Goal: Information Seeking & Learning: Learn about a topic

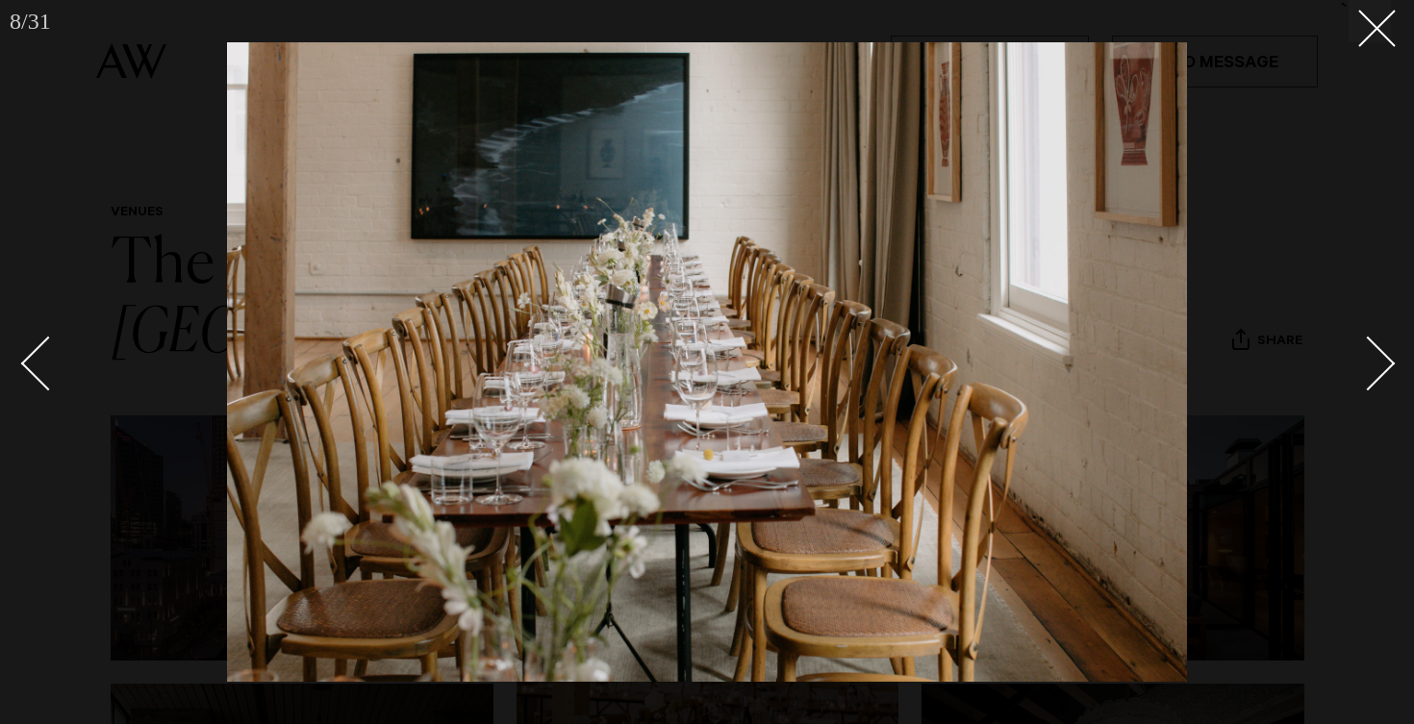
scroll to position [549, 0]
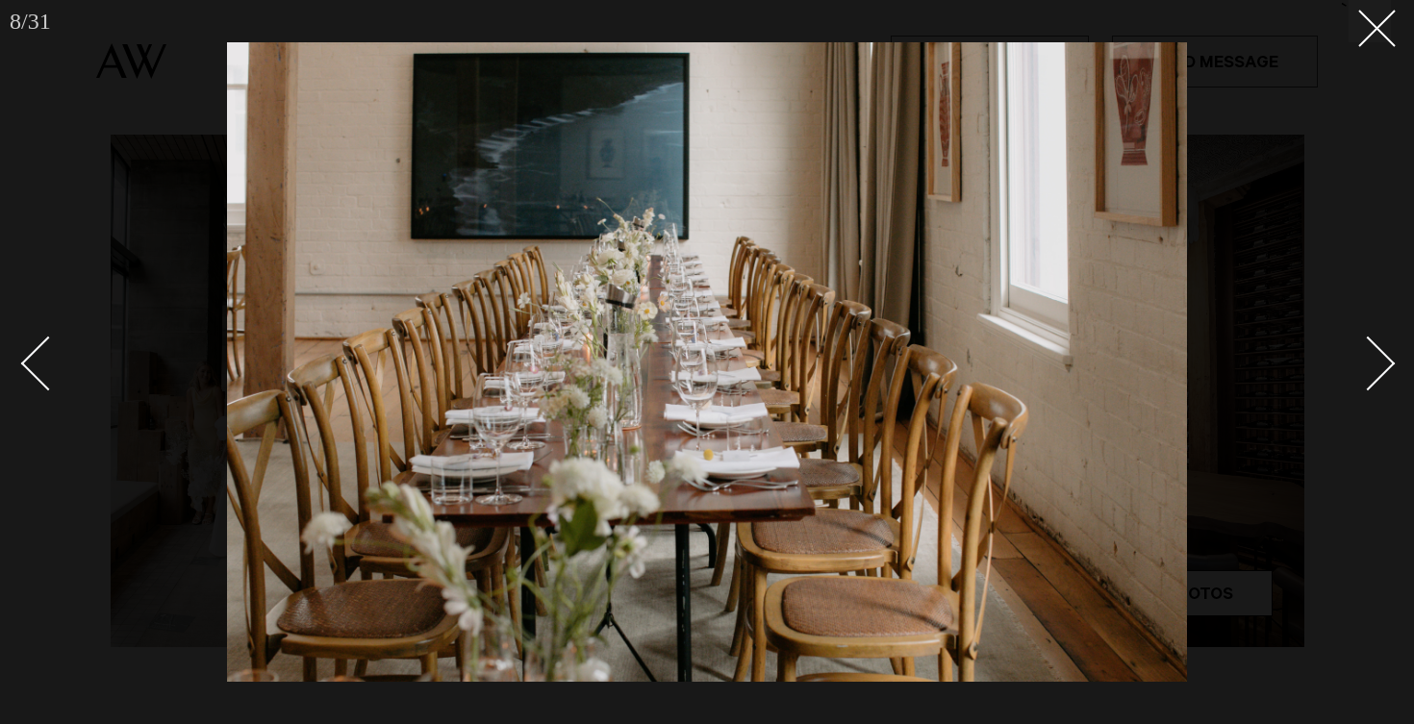
click at [1387, 364] on div "Next slide" at bounding box center [1368, 363] width 55 height 55
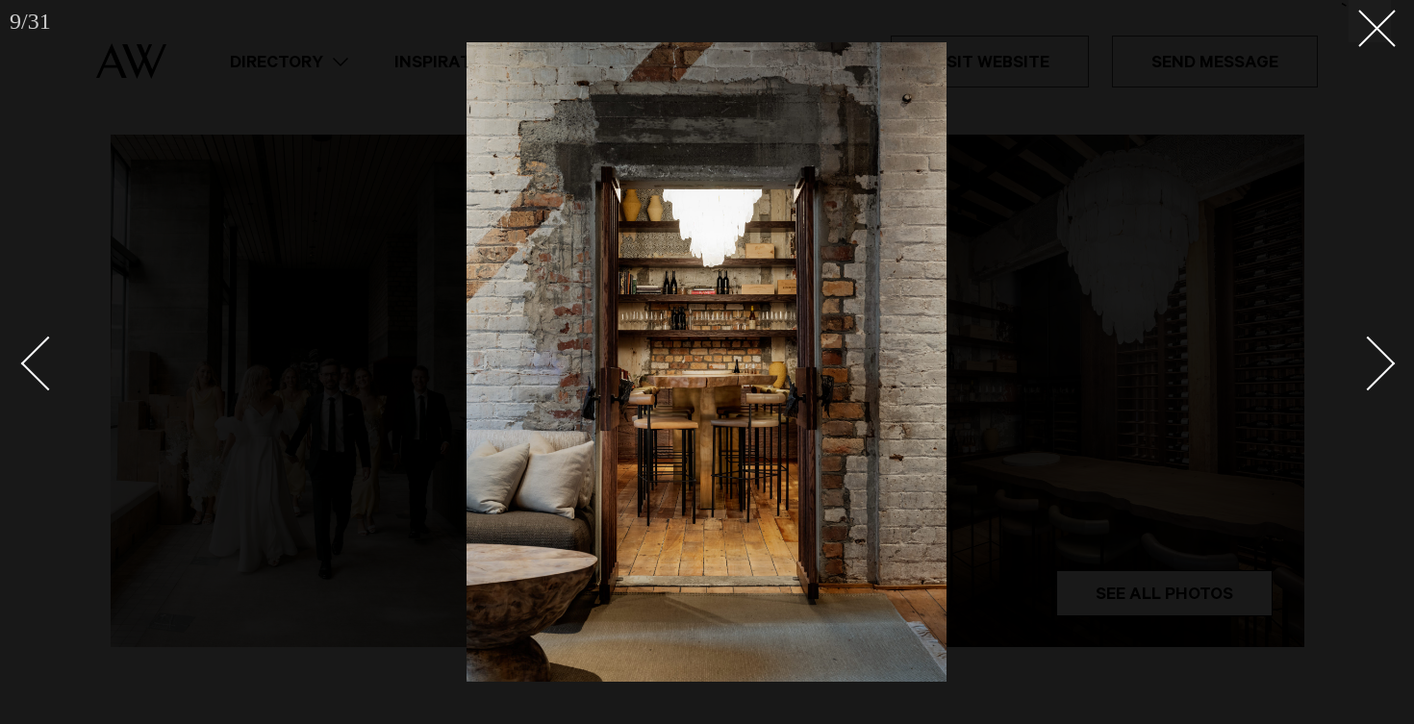
click at [1381, 364] on div "Next slide" at bounding box center [1368, 363] width 55 height 55
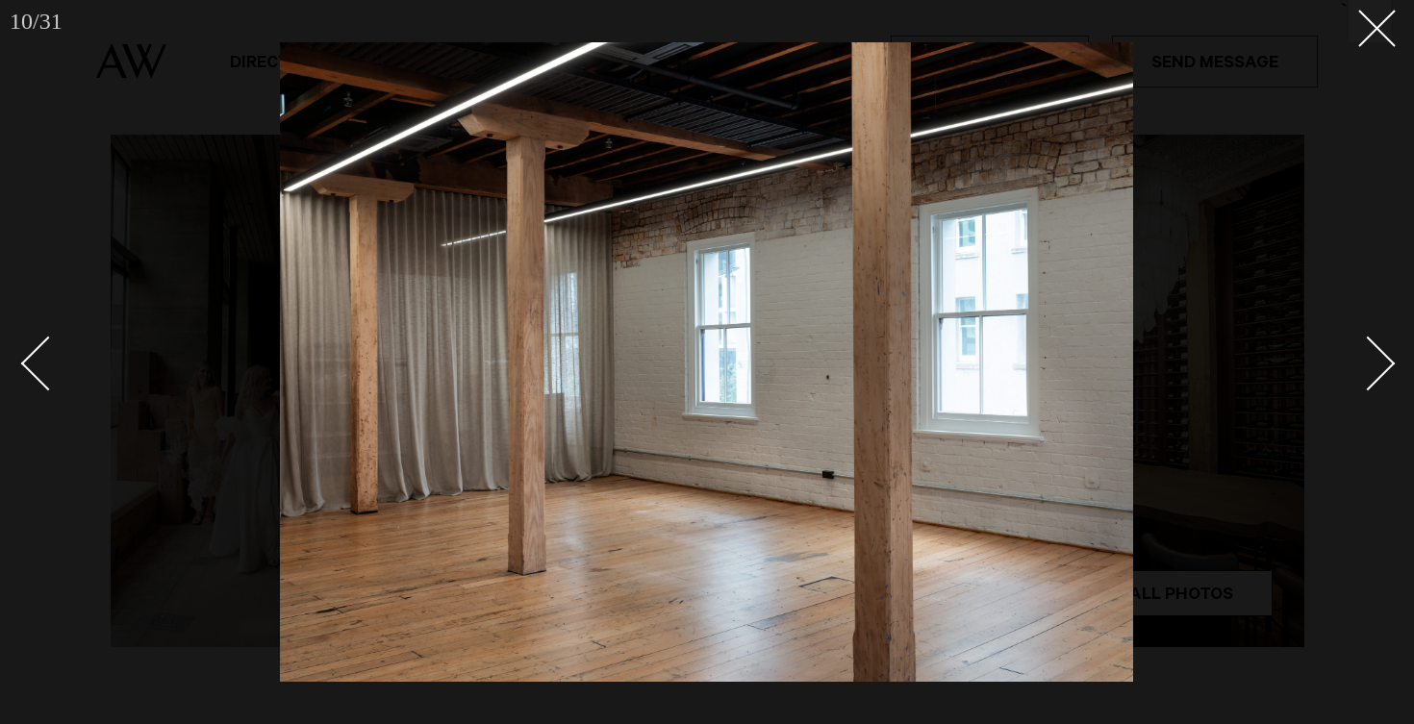
click at [1381, 364] on div "Next slide" at bounding box center [1368, 363] width 55 height 55
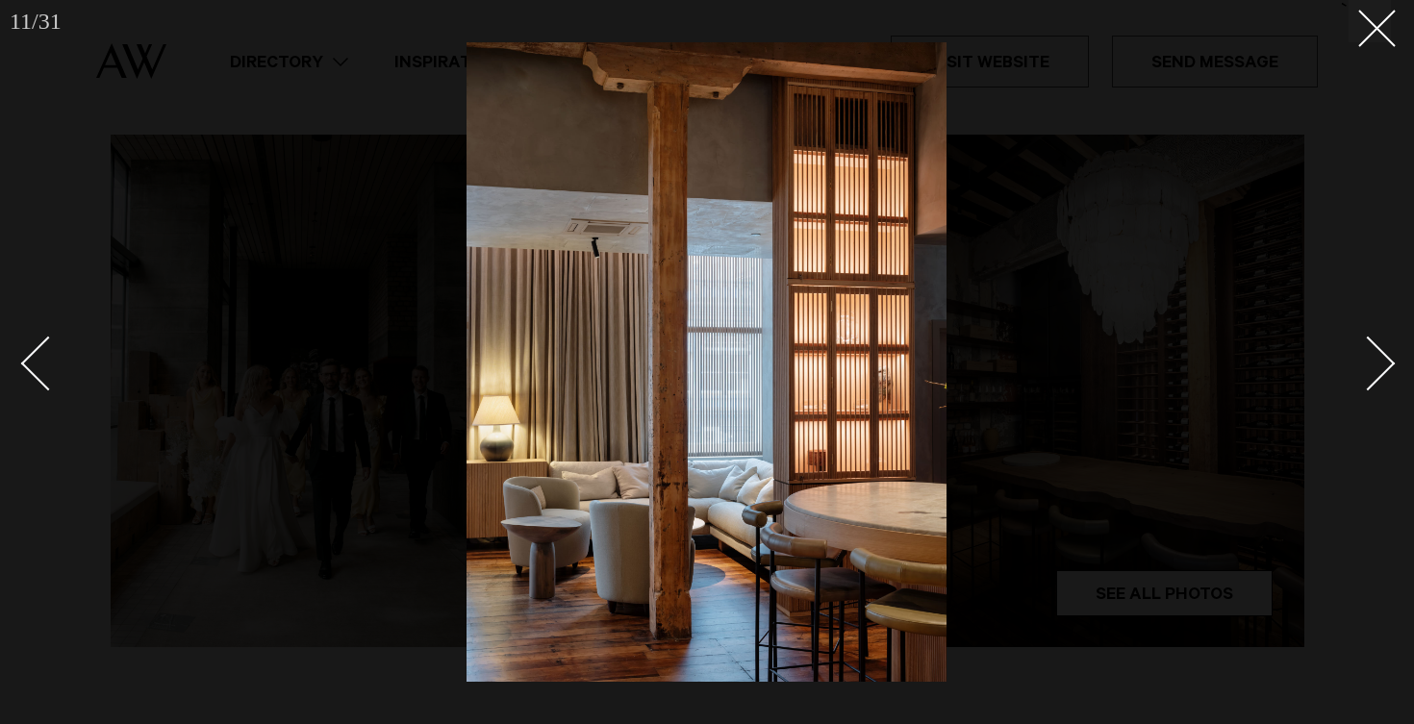
click at [30, 374] on link at bounding box center [56, 362] width 67 height 96
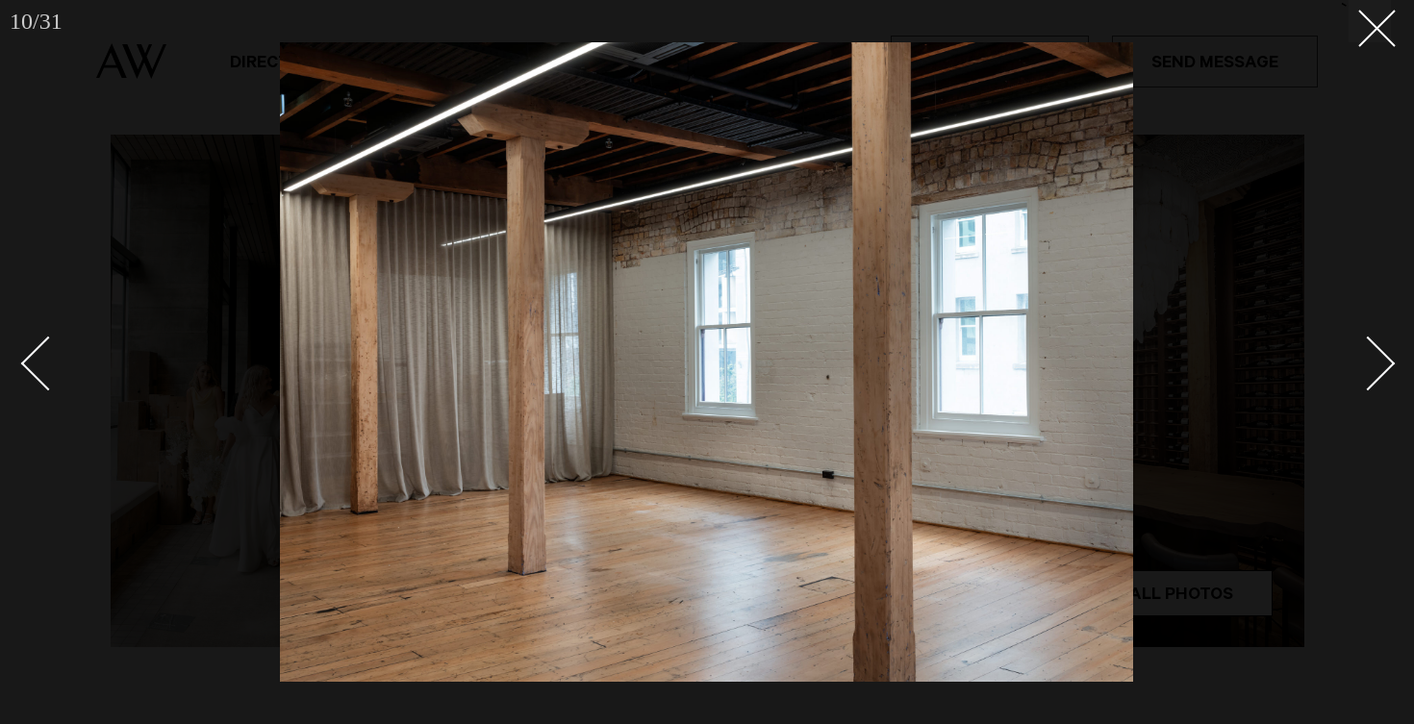
click at [1384, 382] on link at bounding box center [1356, 362] width 67 height 96
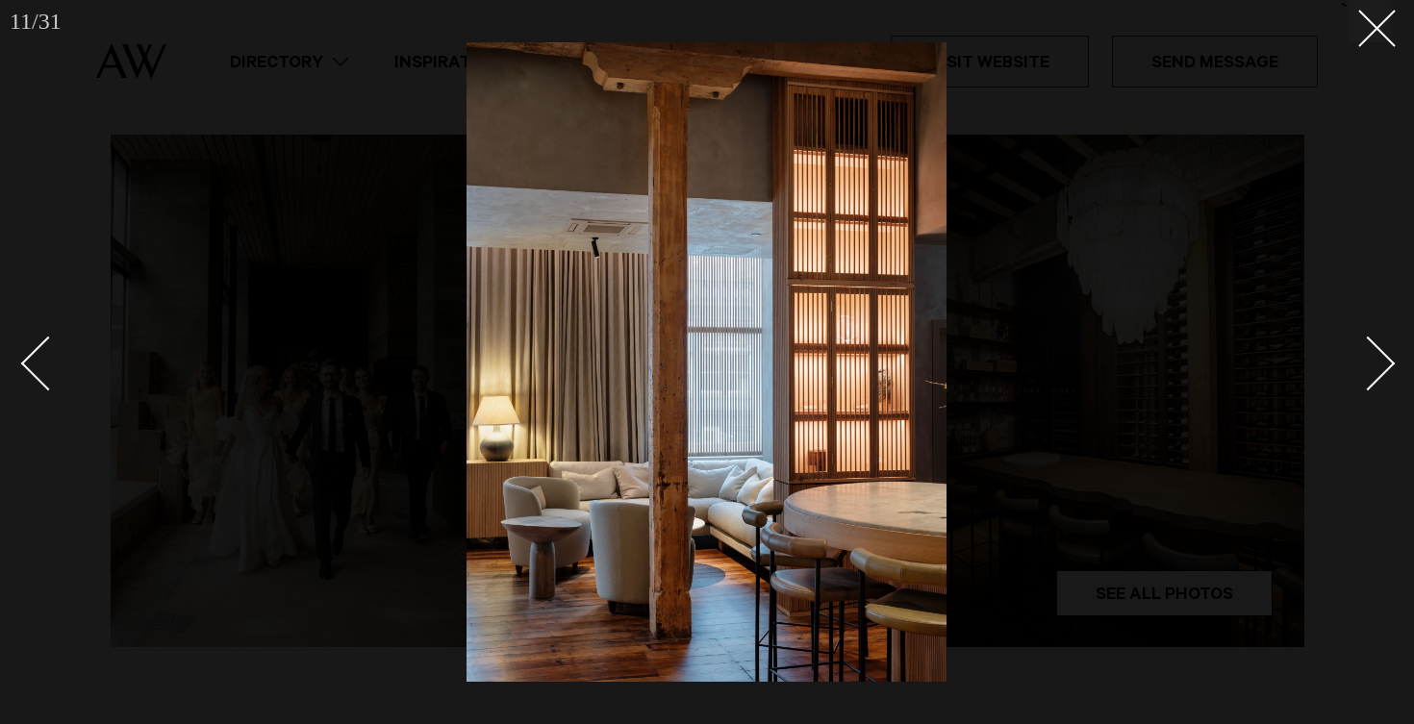
click at [1384, 383] on link at bounding box center [1356, 362] width 67 height 96
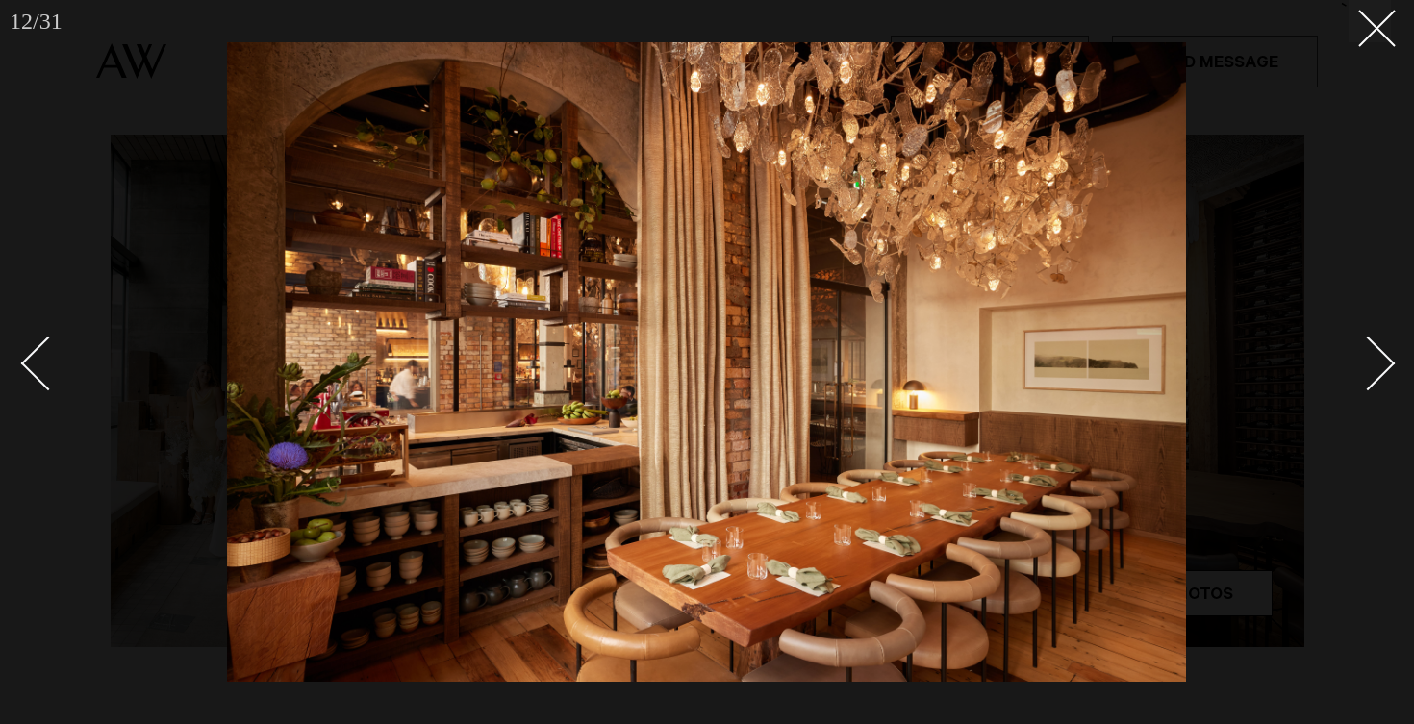
click at [1389, 369] on link at bounding box center [1356, 362] width 67 height 96
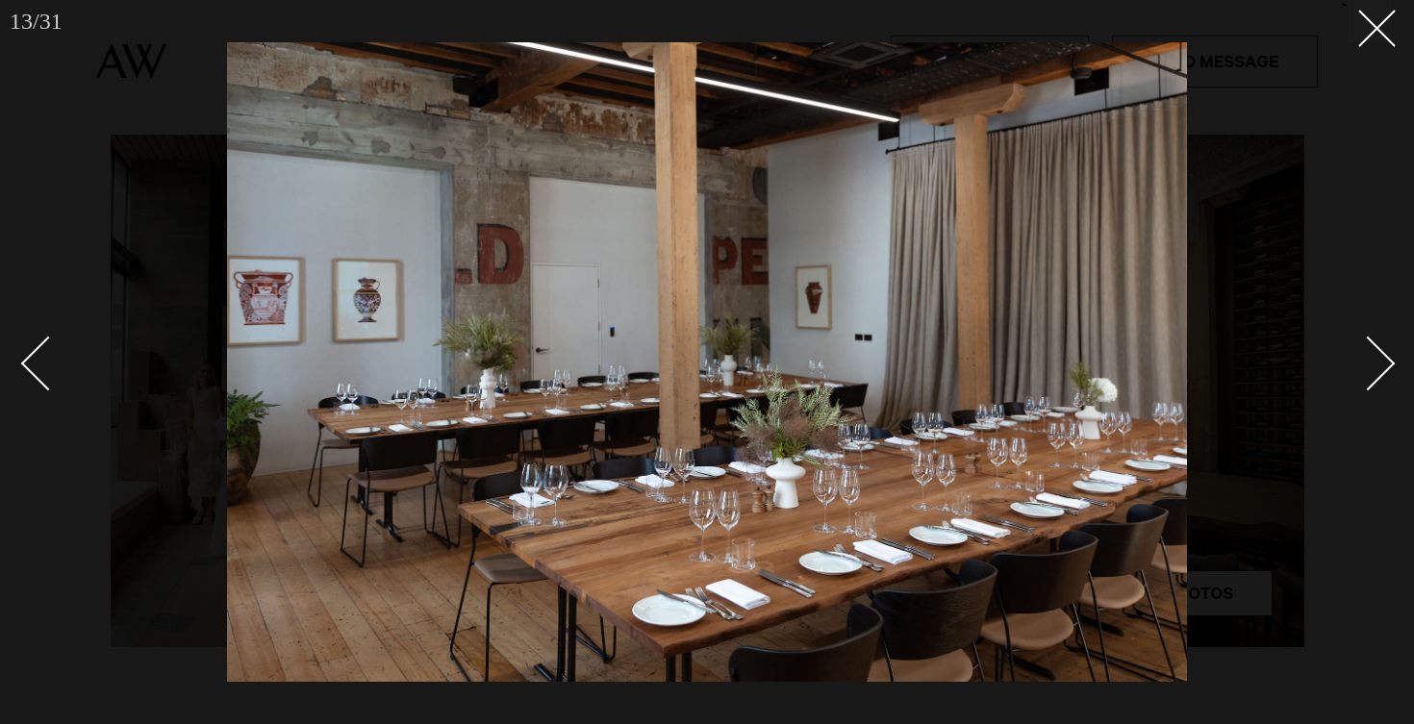
click at [1377, 375] on div "Next slide" at bounding box center [1368, 363] width 55 height 55
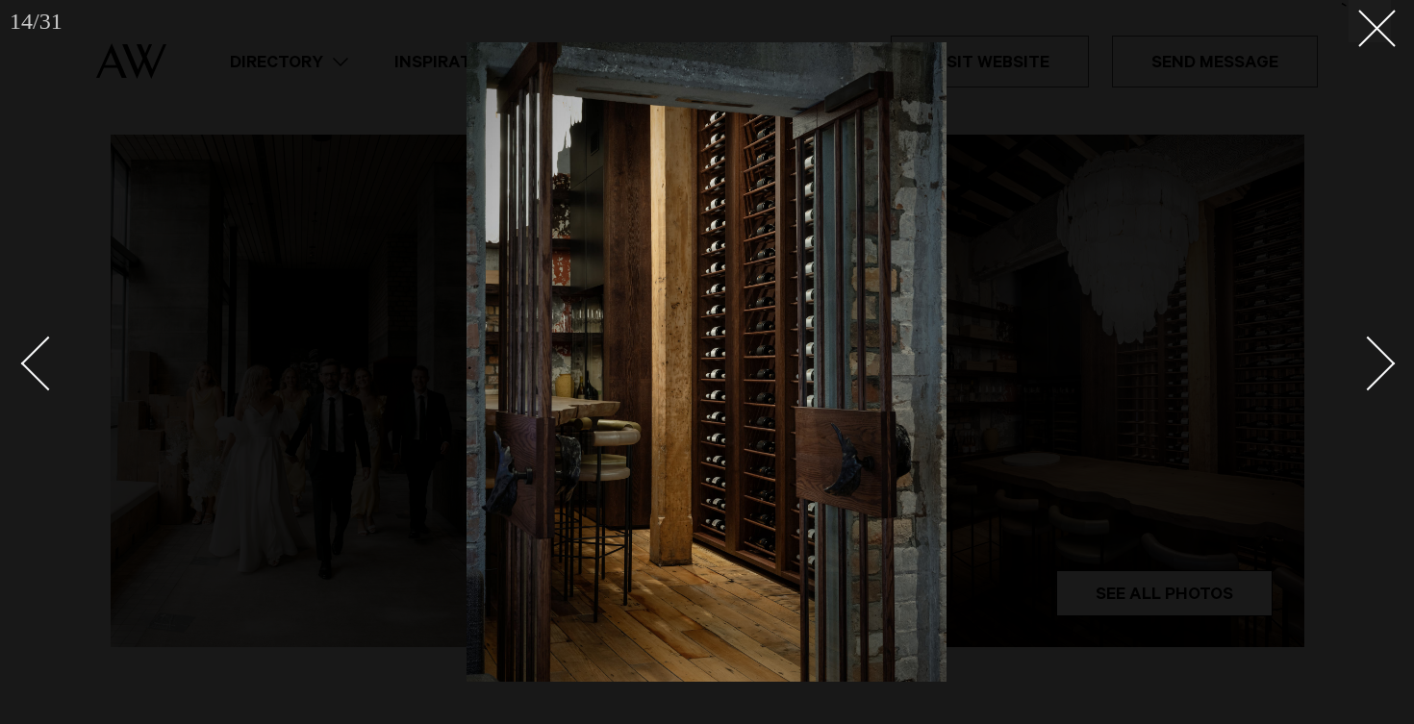
click at [1377, 375] on div "Next slide" at bounding box center [1368, 363] width 55 height 55
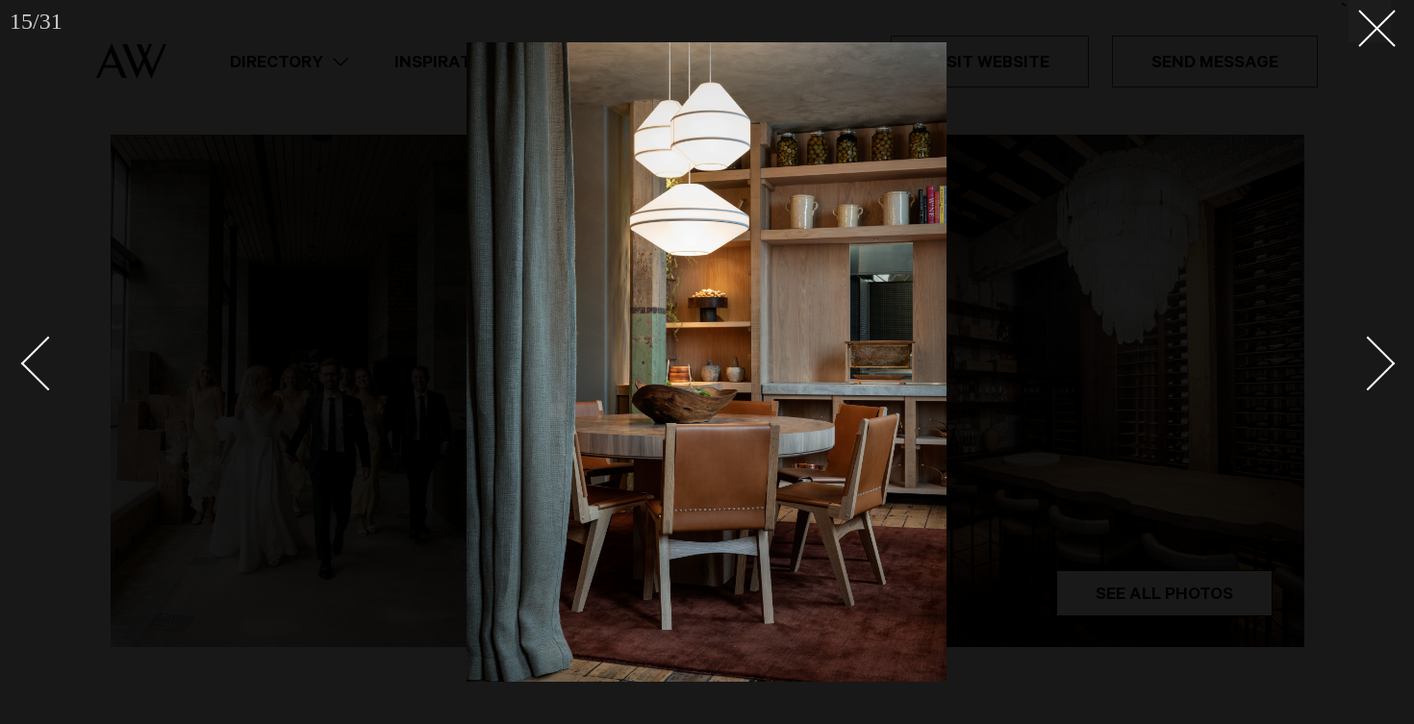
click at [1377, 375] on div "Next slide" at bounding box center [1368, 363] width 55 height 55
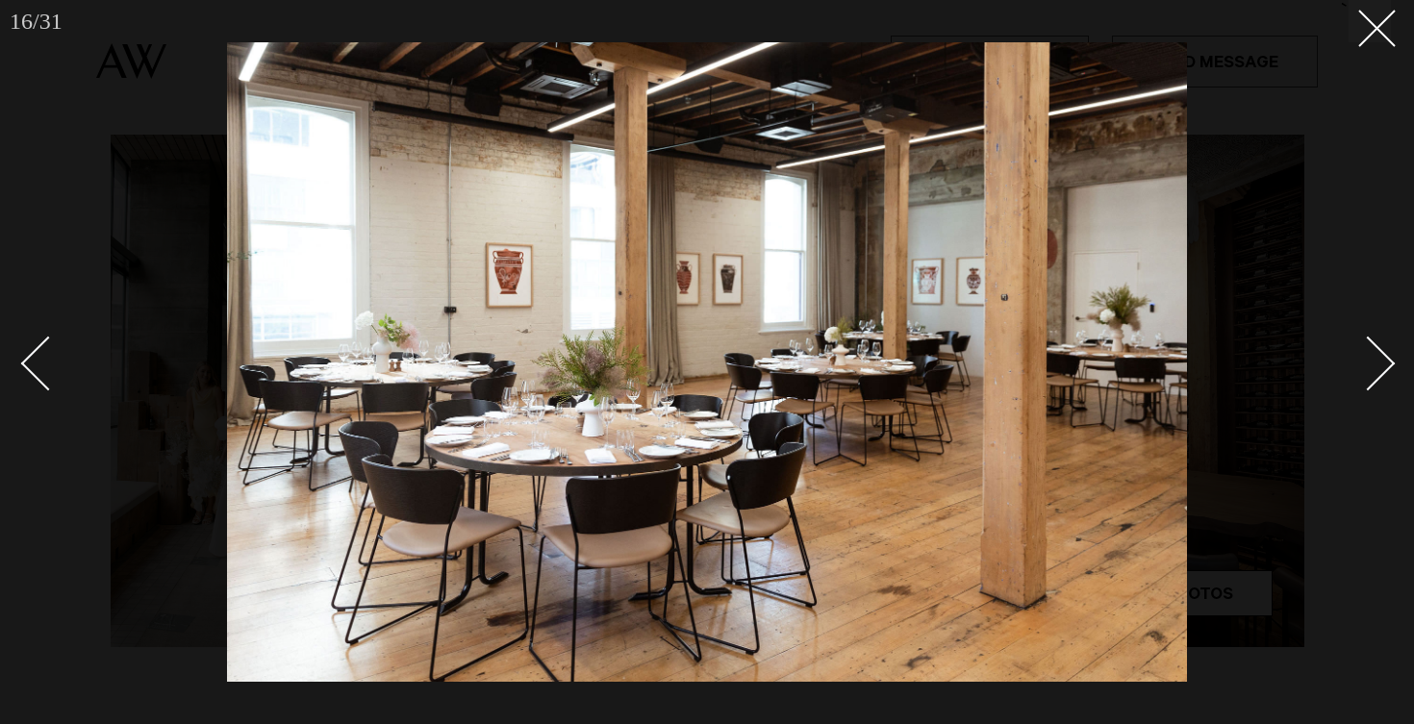
click at [1377, 375] on div "Next slide" at bounding box center [1368, 363] width 55 height 55
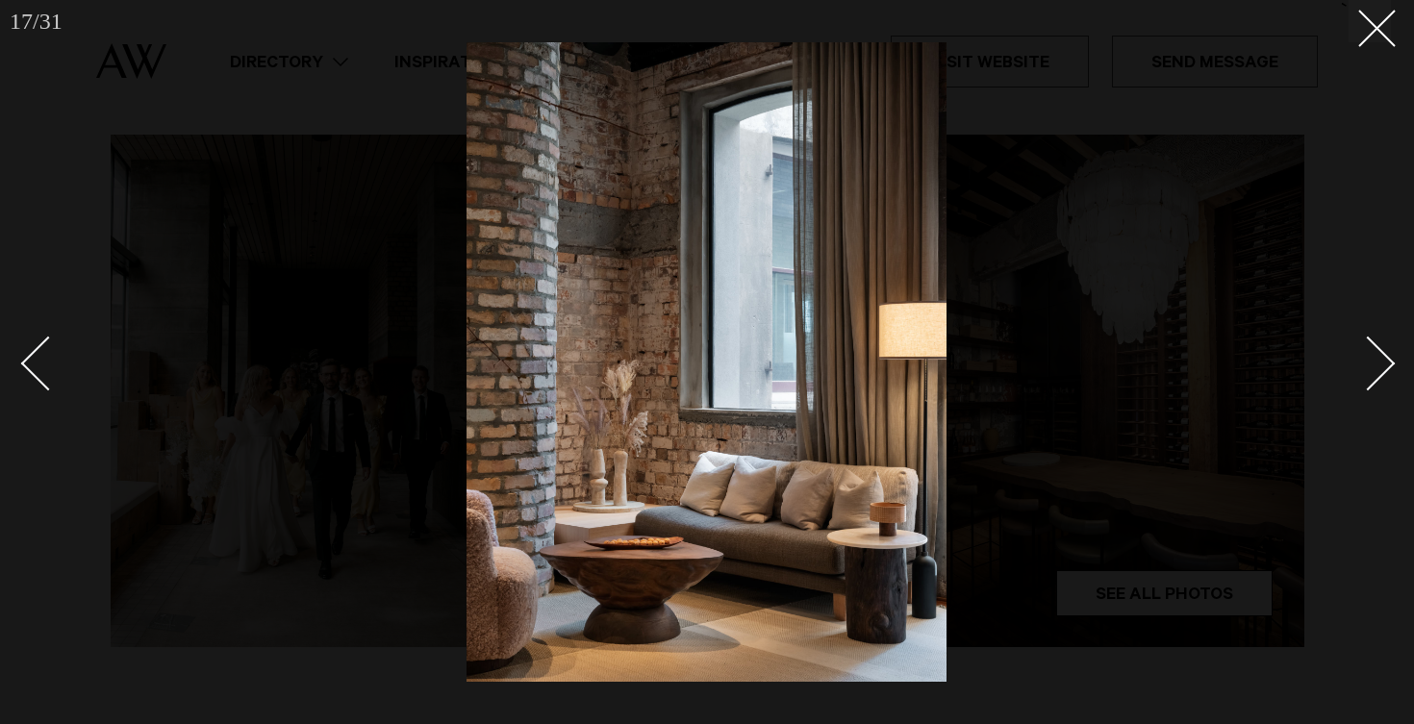
click at [1377, 375] on div "Next slide" at bounding box center [1368, 363] width 55 height 55
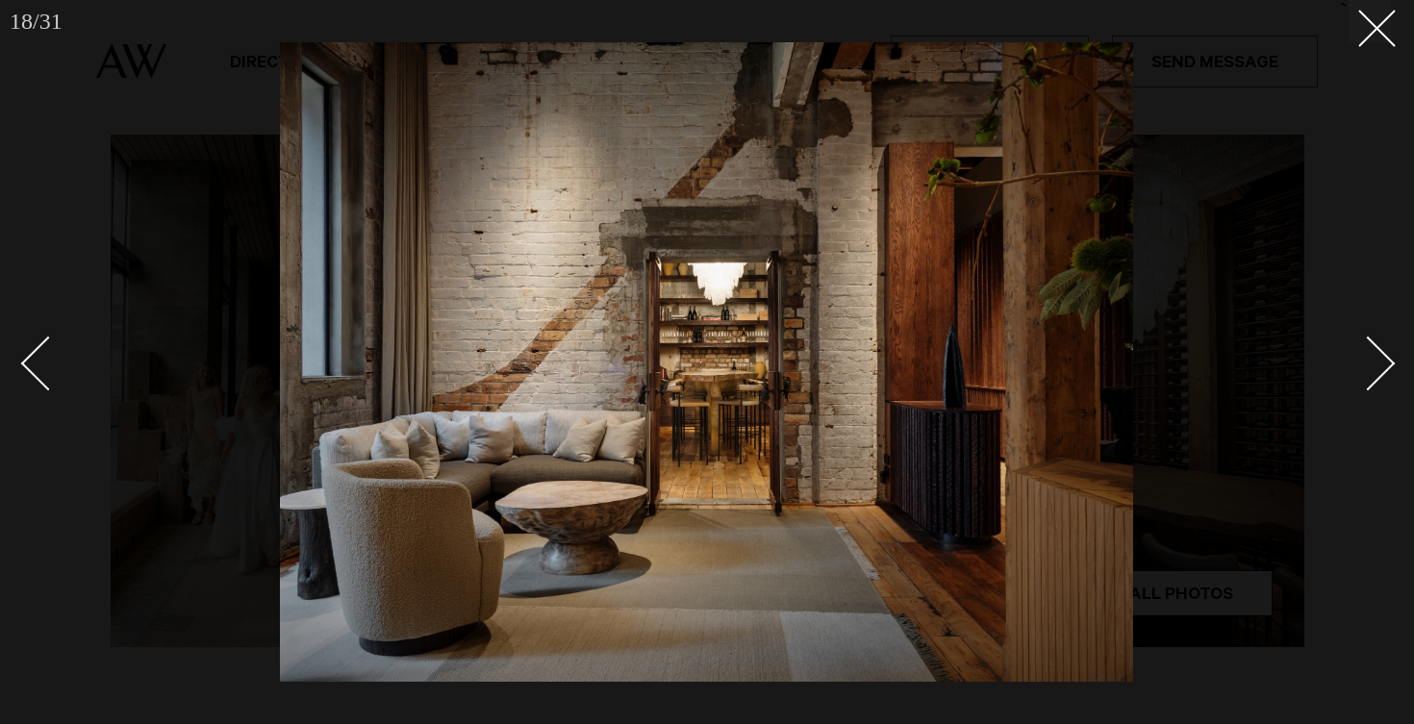
click at [1383, 371] on div "Next slide" at bounding box center [1368, 363] width 55 height 55
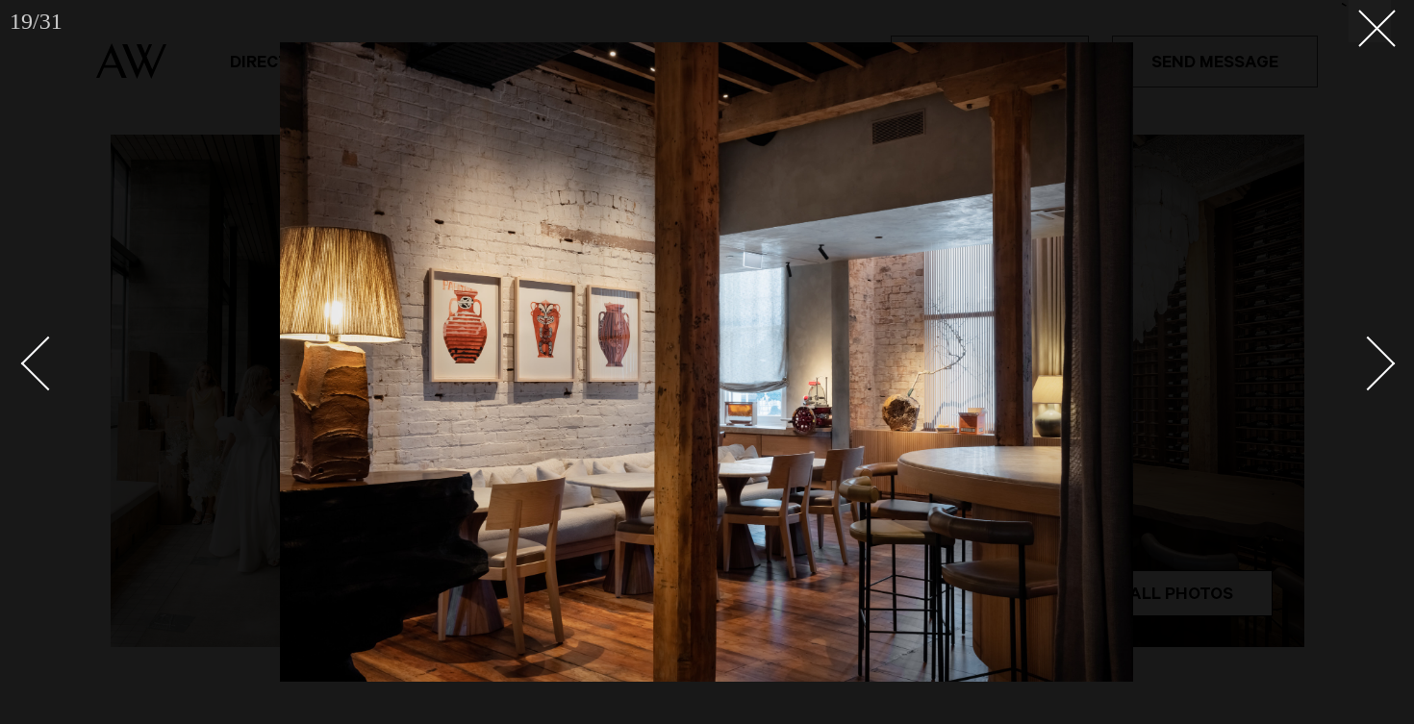
click at [1383, 371] on div "Next slide" at bounding box center [1368, 363] width 55 height 55
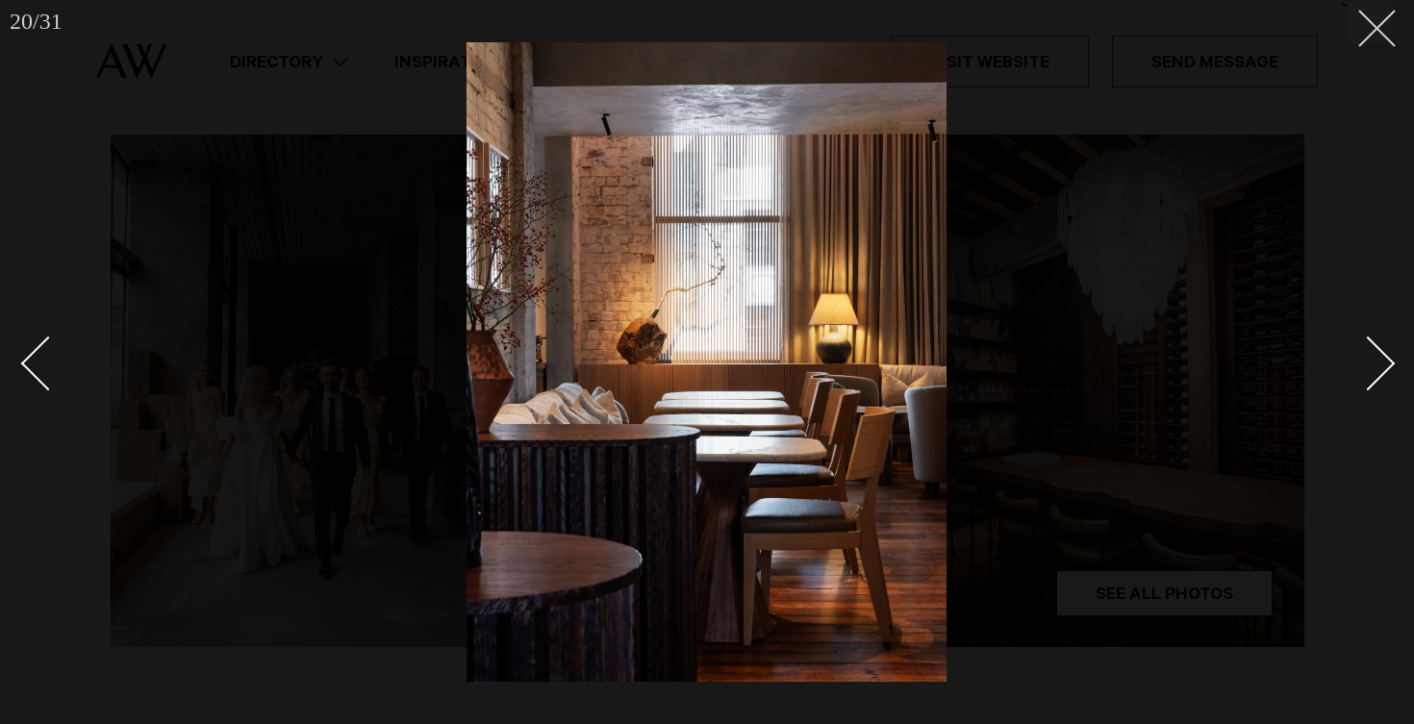
click at [1369, 34] on button at bounding box center [1369, 21] width 42 height 42
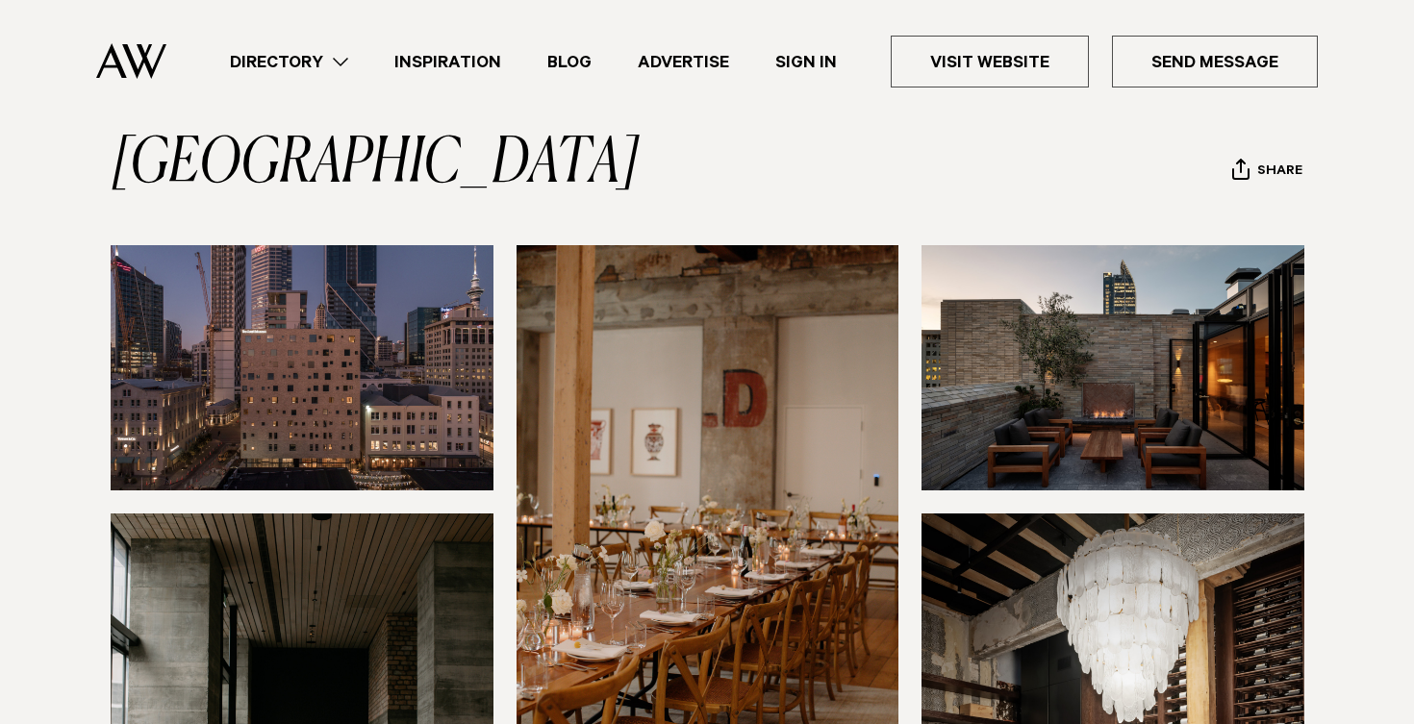
scroll to position [163, 0]
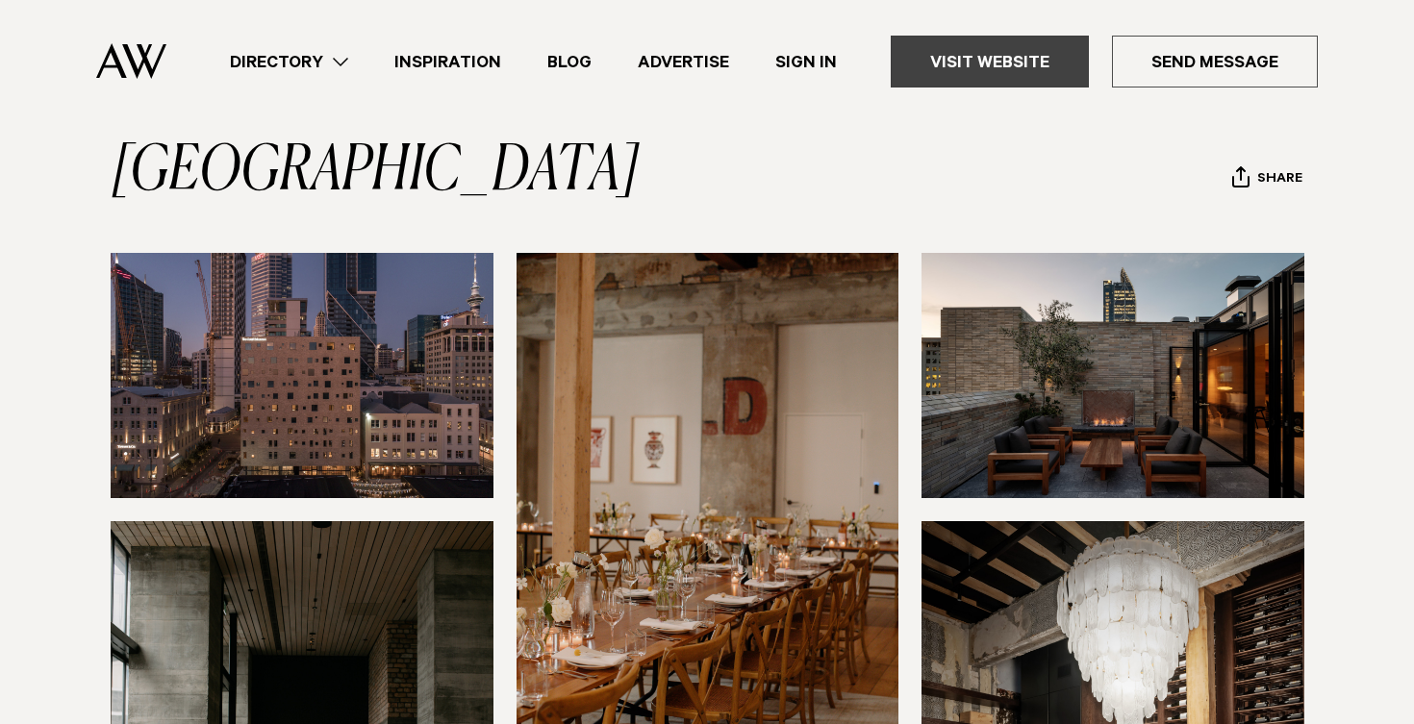
click at [1061, 63] on link "Visit Website" at bounding box center [990, 62] width 198 height 52
click at [924, 60] on link "Visit Website" at bounding box center [990, 62] width 198 height 52
